Goal: Task Accomplishment & Management: Use online tool/utility

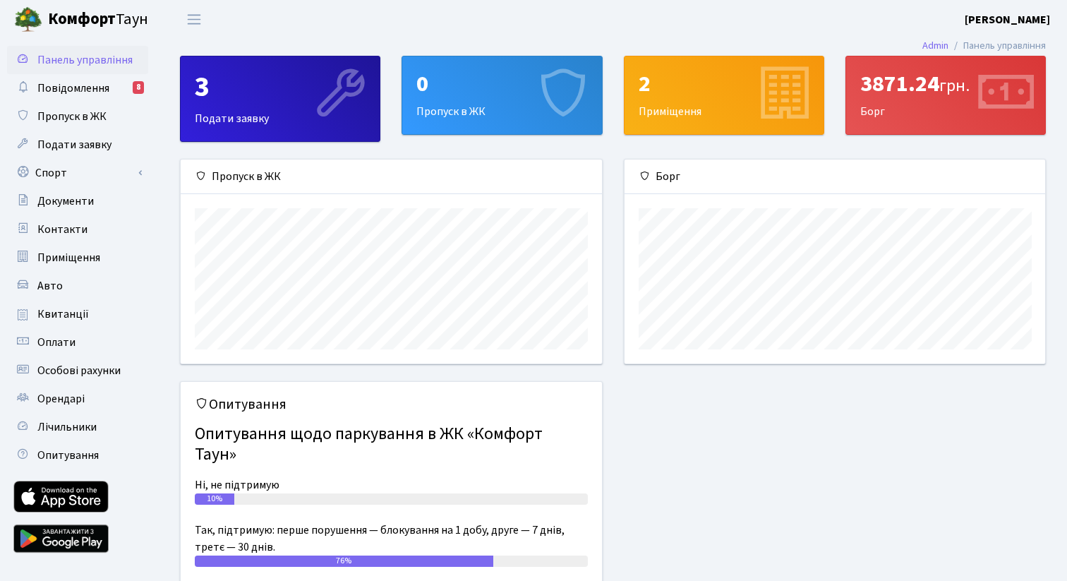
scroll to position [204, 420]
click at [85, 170] on link "Спорт" at bounding box center [77, 173] width 141 height 28
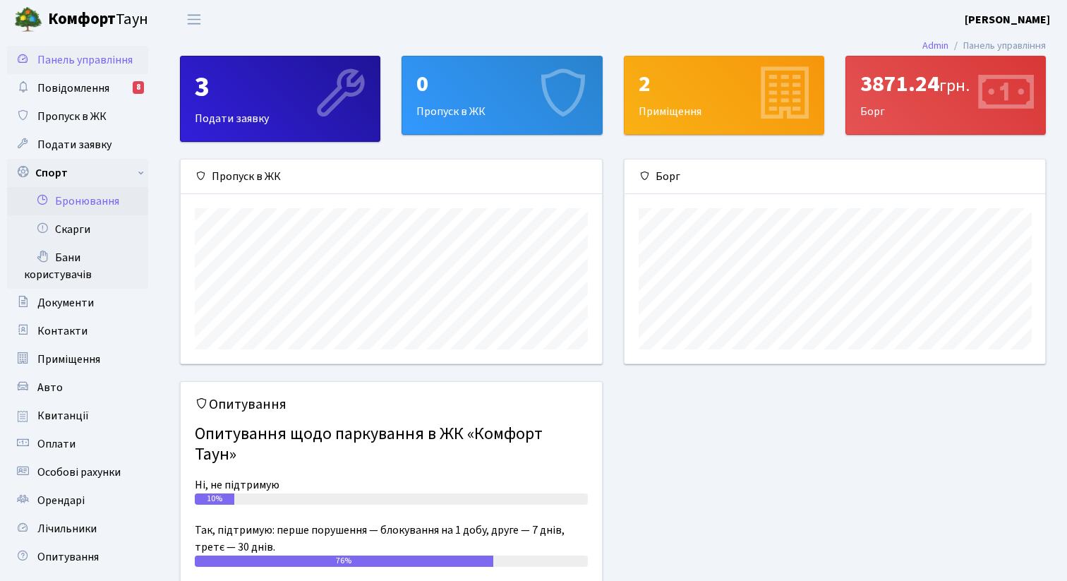
click at [92, 193] on link "Бронювання" at bounding box center [77, 201] width 141 height 28
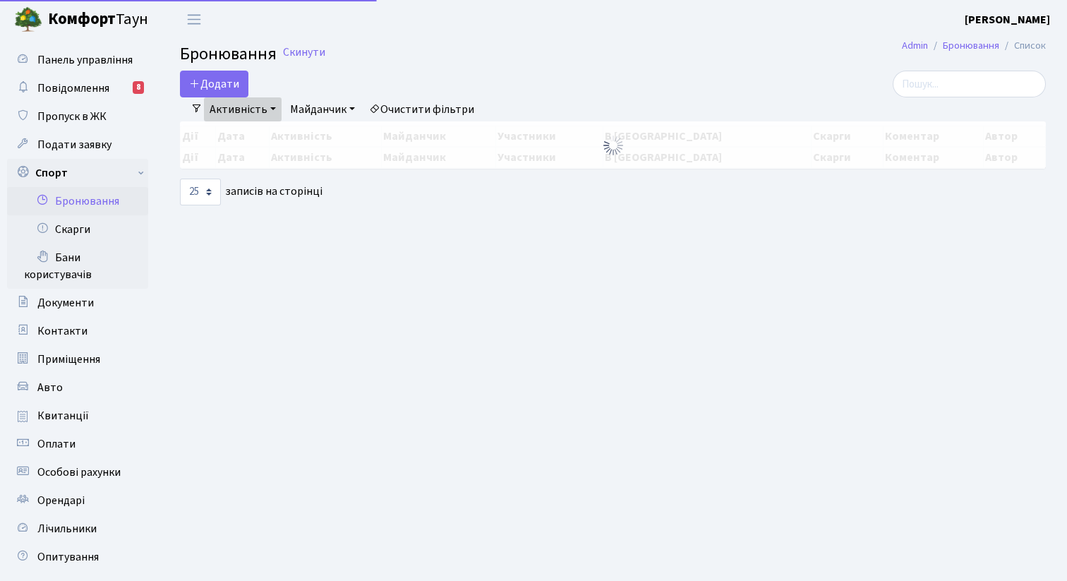
select select "25"
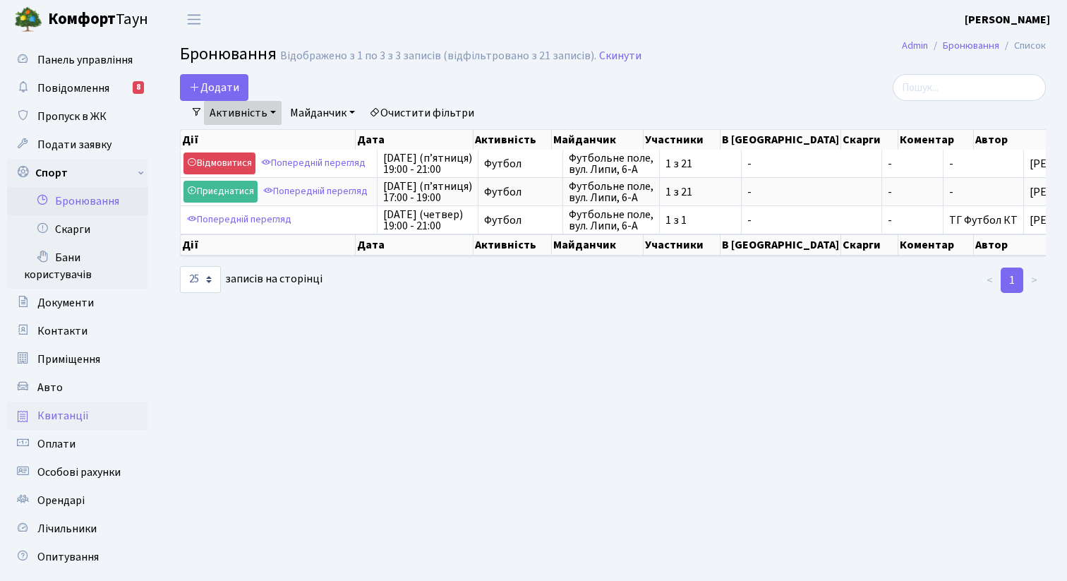
click at [90, 427] on link "Квитанції" at bounding box center [77, 415] width 141 height 28
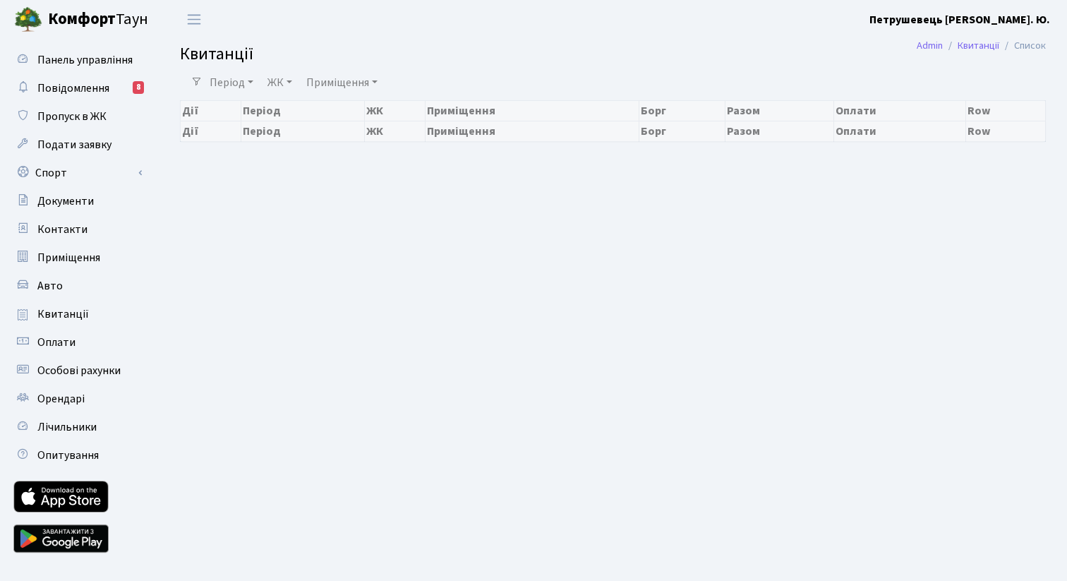
select select "25"
